Goal: Navigation & Orientation: Find specific page/section

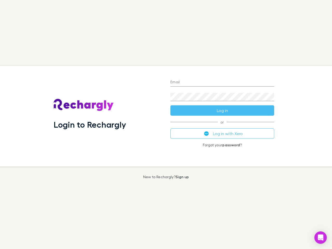
click at [166, 124] on div "Login to Rechargly" at bounding box center [108, 116] width 117 height 101
click at [222, 82] on input "Email" at bounding box center [222, 82] width 104 height 8
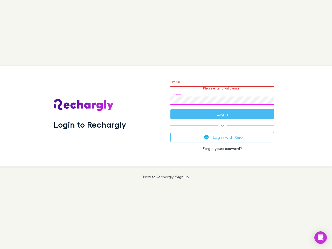
click at [222, 110] on form "Email Please enter a valid email. Password Log in" at bounding box center [222, 96] width 104 height 45
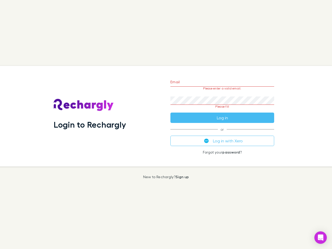
click at [222, 134] on div "Email Please enter a valid email. Password Please fill Log in or Log in with Xe…" at bounding box center [222, 116] width 112 height 101
click at [320, 237] on icon "Open Intercom Messenger" at bounding box center [320, 237] width 5 height 6
